Goal: Task Accomplishment & Management: Manage account settings

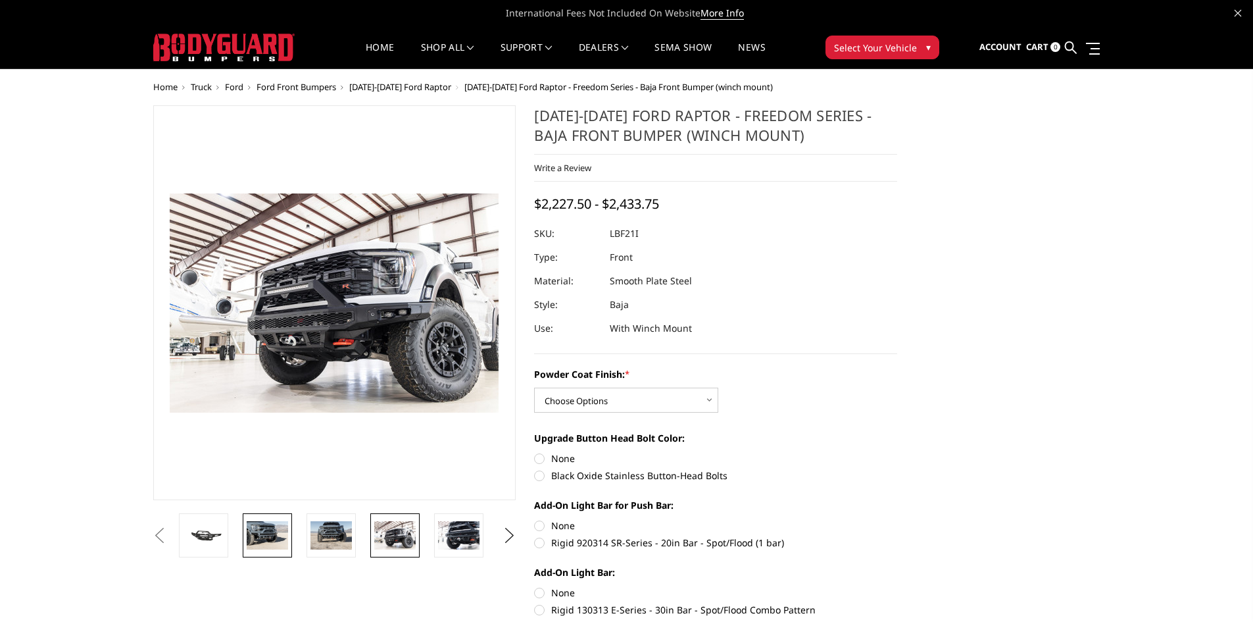
click at [261, 535] on img at bounding box center [267, 535] width 41 height 28
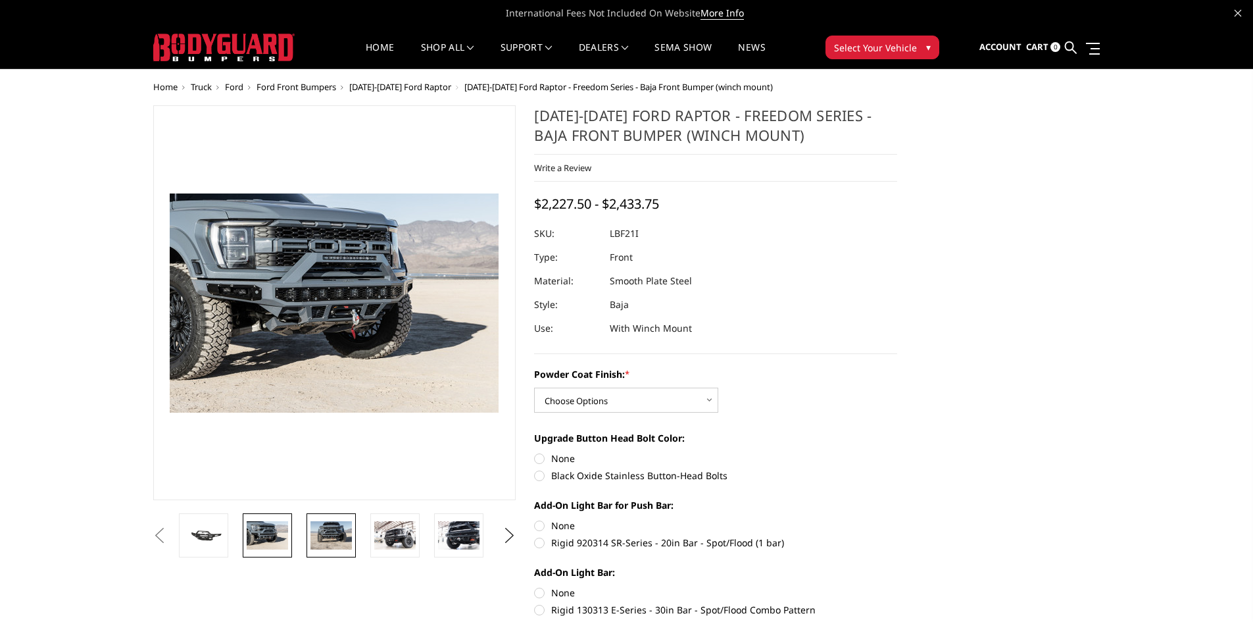
click at [328, 541] on img at bounding box center [331, 535] width 41 height 28
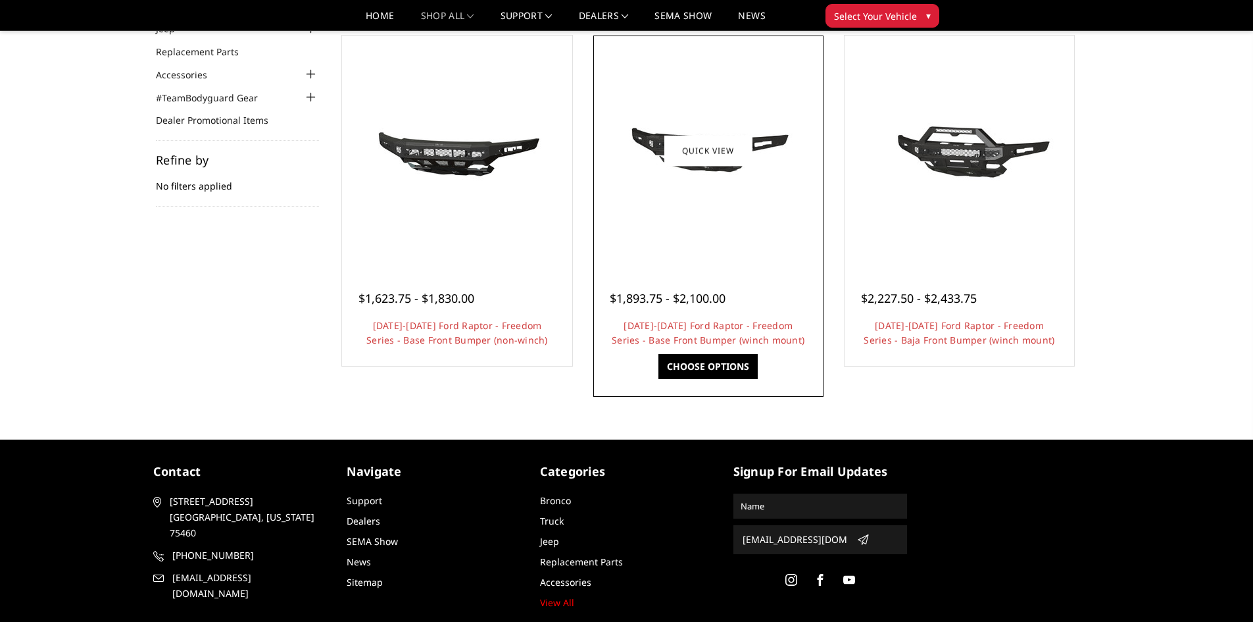
scroll to position [88, 0]
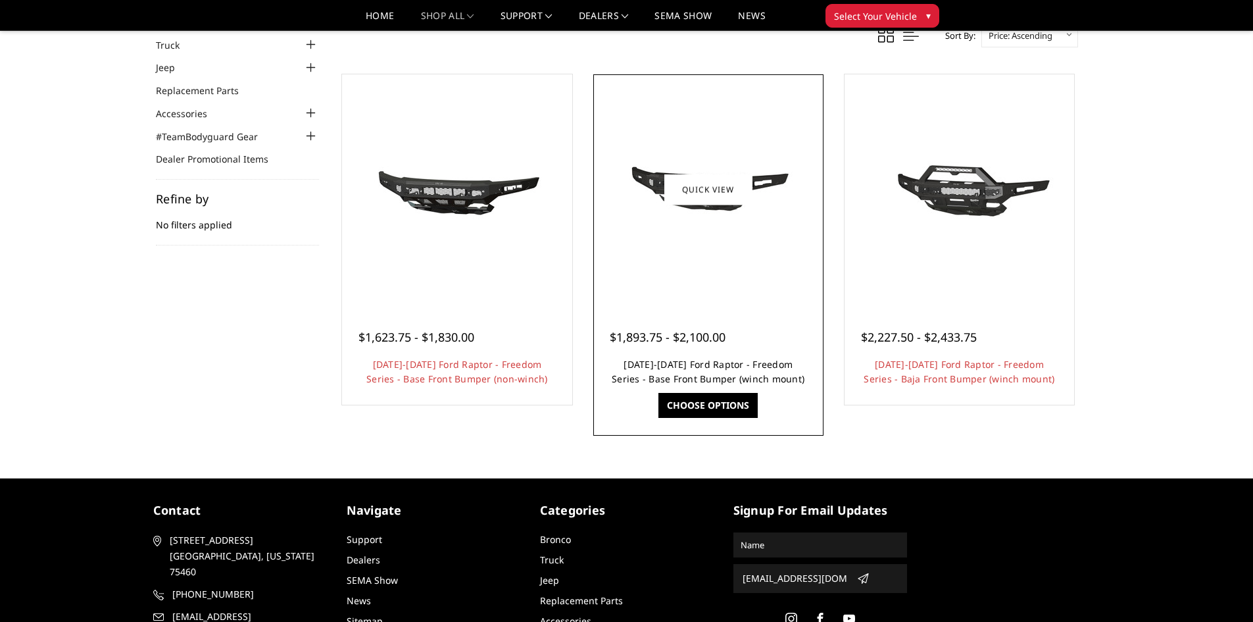
click at [691, 364] on link "2021-2025 Ford Raptor - Freedom Series - Base Front Bumper (winch mount)" at bounding box center [708, 371] width 193 height 27
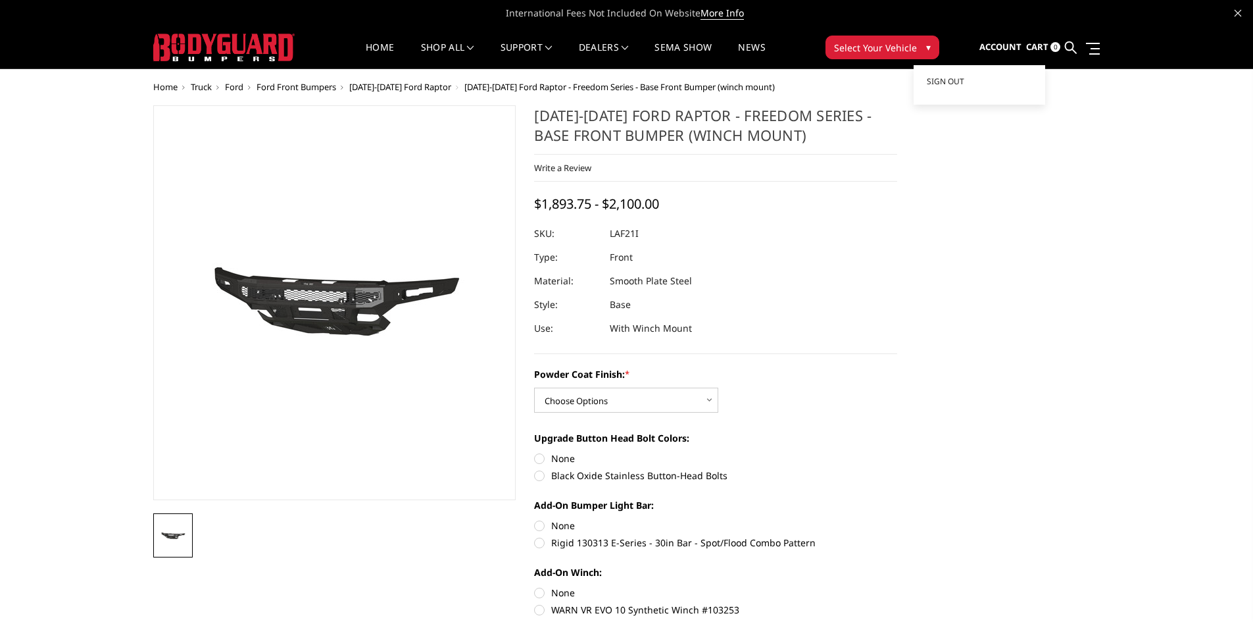
click at [1009, 45] on span "Account" at bounding box center [1001, 47] width 42 height 12
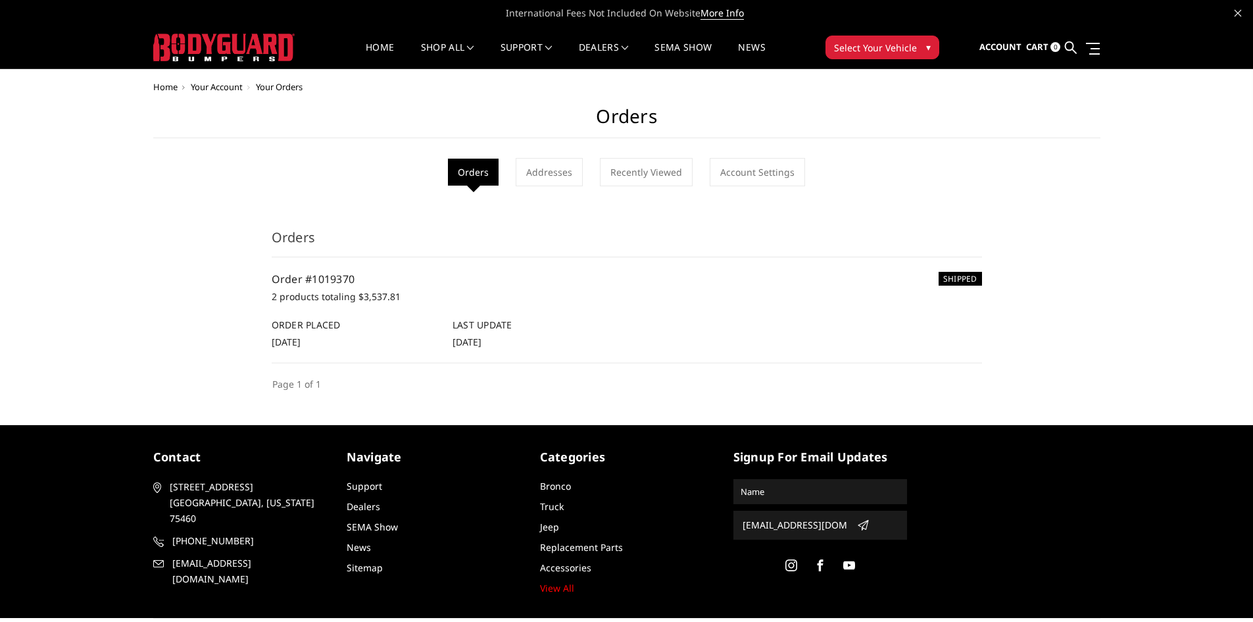
click at [464, 174] on li "Orders" at bounding box center [473, 172] width 51 height 27
click at [773, 181] on link "Account Settings" at bounding box center [757, 172] width 95 height 28
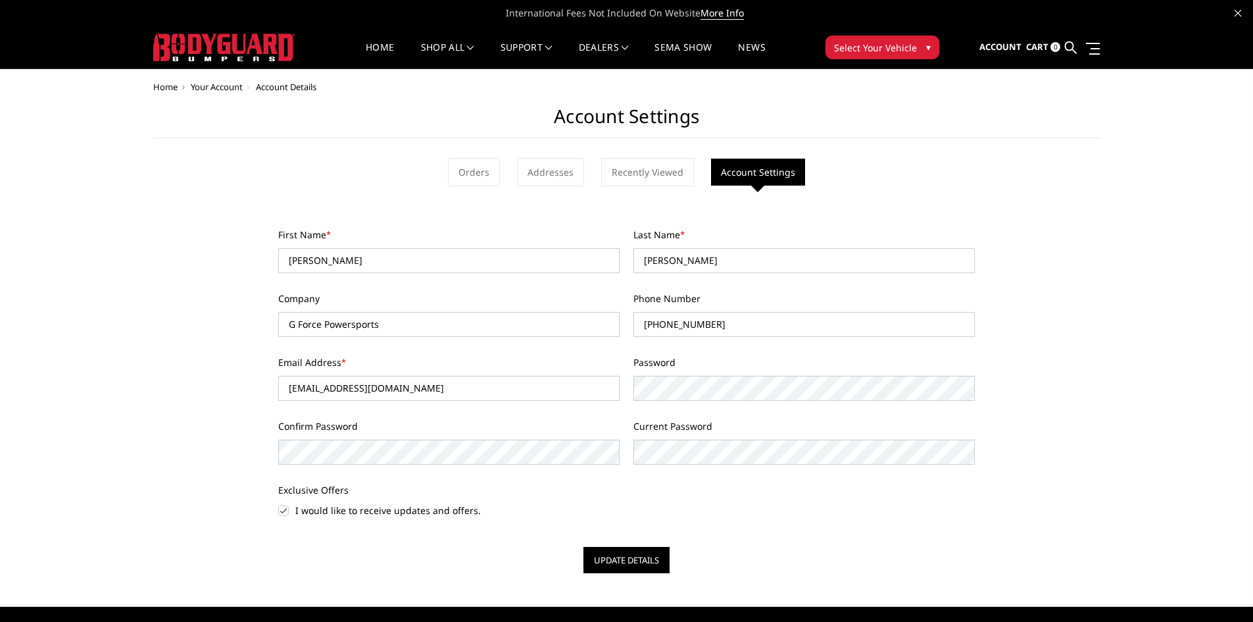
click at [503, 170] on ul "Orders Addresses Recently Viewed Account Settings" at bounding box center [626, 172] width 947 height 28
click at [489, 170] on link "Orders" at bounding box center [474, 172] width 52 height 28
